Goal: Transaction & Acquisition: Purchase product/service

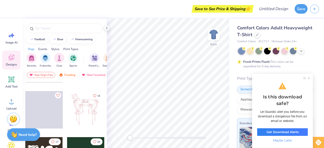
scroll to position [37, 0]
click at [256, 53] on div at bounding box center [259, 50] width 7 height 7
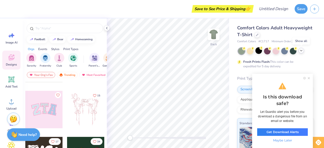
click at [300, 53] on div at bounding box center [302, 51] width 6 height 6
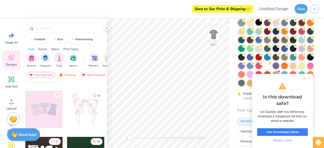
scroll to position [29, 0]
click at [262, 57] on div at bounding box center [259, 56] width 7 height 7
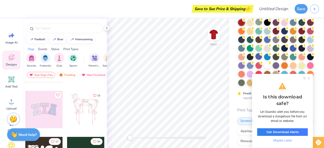
click at [284, 140] on span "Maybe Later" at bounding box center [282, 140] width 51 height 5
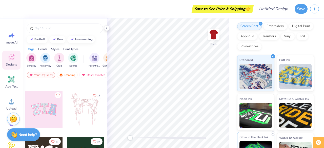
scroll to position [123, 0]
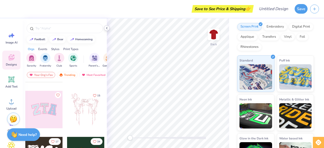
click at [105, 28] on icon at bounding box center [107, 28] width 4 height 4
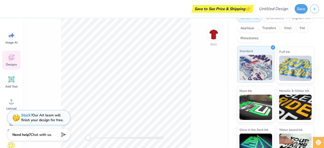
scroll to position [153, 0]
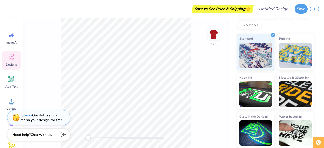
click at [224, 8] on div "Save to See Price & Shipping 👉" at bounding box center [223, 9] width 60 height 8
click at [296, 13] on div "Save" at bounding box center [301, 9] width 13 height 10
click at [296, 12] on div "Save" at bounding box center [301, 9] width 13 height 10
click at [298, 10] on button "Save" at bounding box center [301, 8] width 13 height 10
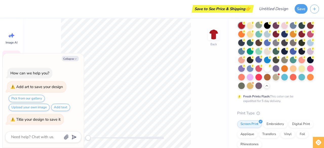
scroll to position [0, 0]
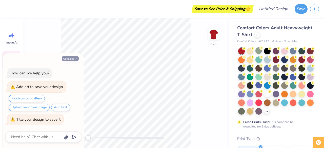
click at [71, 61] on button "Collapse" at bounding box center [70, 58] width 17 height 5
type textarea "x"
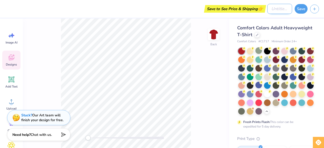
click at [276, 12] on input "Design Title" at bounding box center [279, 9] width 25 height 10
type input "skip"
click at [294, 12] on div "Save to See Price & Shipping 👉 Design Title skip Save" at bounding box center [162, 9] width 324 height 18
click at [301, 9] on button "Save" at bounding box center [301, 8] width 13 height 10
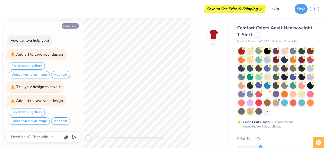
click at [68, 25] on button "Collapse" at bounding box center [70, 25] width 17 height 5
type textarea "x"
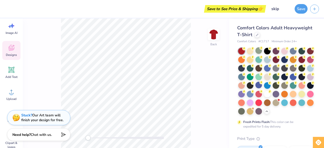
scroll to position [11, 0]
click at [14, 74] on span "Add Text" at bounding box center [11, 76] width 12 height 4
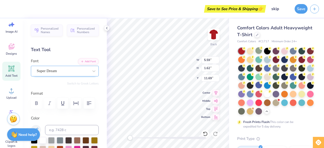
click at [83, 73] on div "Super Dream" at bounding box center [62, 71] width 53 height 8
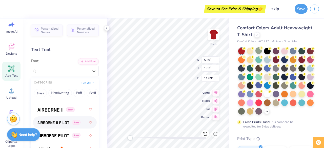
scroll to position [132, 0]
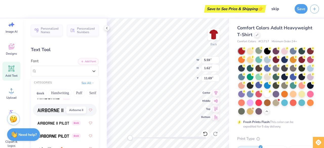
click at [57, 110] on img at bounding box center [50, 111] width 26 height 4
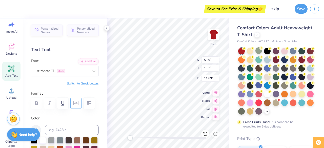
click at [77, 106] on icon "button" at bounding box center [76, 103] width 6 height 6
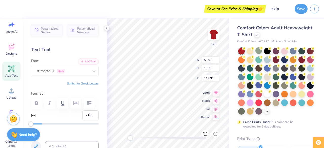
type input "-20"
drag, startPoint x: 41, startPoint y: 123, endPoint x: 25, endPoint y: 120, distance: 16.9
click at [25, 120] on div "Personalized Names Personalized Numbers Text Tool Add Font Font Airborne II Gre…" at bounding box center [65, 83] width 84 height 130
type input "-10"
drag, startPoint x: 32, startPoint y: 123, endPoint x: 36, endPoint y: 124, distance: 4.7
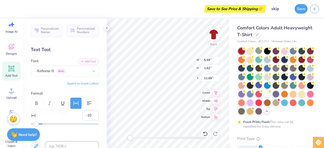
click at [36, 124] on div "Accessibility label" at bounding box center [36, 124] width 5 height 5
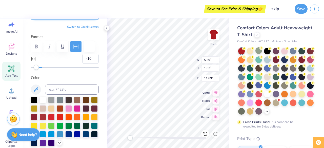
scroll to position [57, 0]
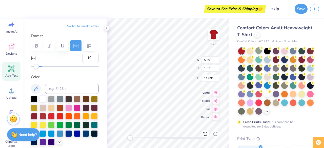
click at [42, 100] on div at bounding box center [43, 98] width 7 height 7
click at [55, 91] on input at bounding box center [72, 89] width 54 height 10
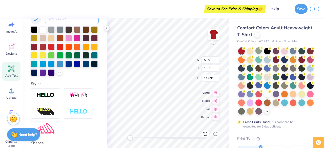
scroll to position [125, 0]
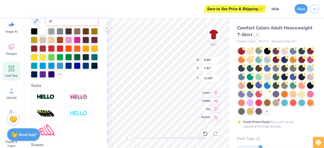
type input "p"
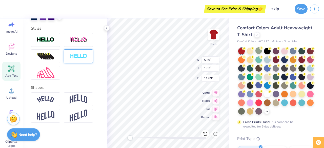
scroll to position [190, 0]
click at [71, 104] on img at bounding box center [79, 99] width 18 height 10
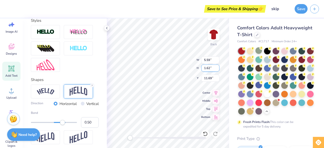
click at [214, 68] on input "1.62" at bounding box center [210, 68] width 18 height 7
click at [218, 66] on input "1.76" at bounding box center [210, 68] width 18 height 7
type input "1.08"
click at [218, 69] on input "1.08" at bounding box center [210, 68] width 18 height 7
